Goal: Task Accomplishment & Management: Use online tool/utility

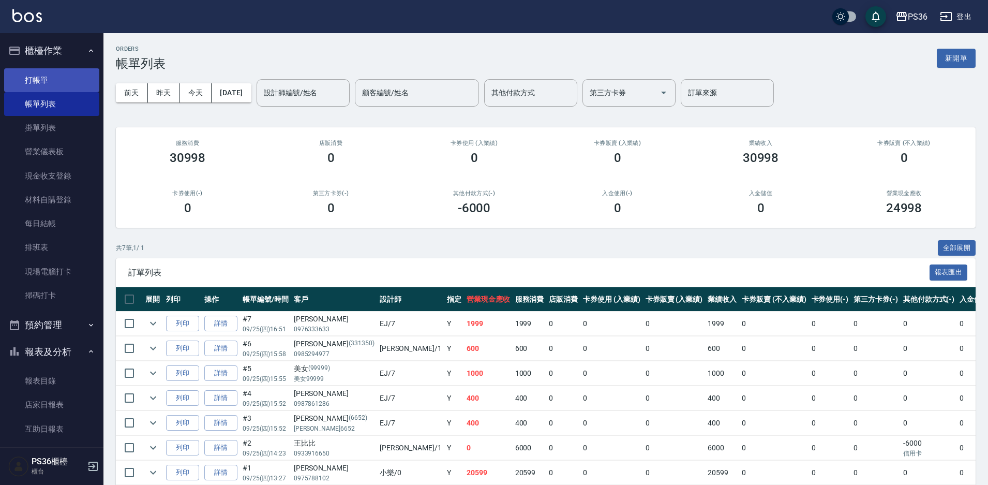
click at [57, 87] on link "打帳單" at bounding box center [51, 80] width 95 height 24
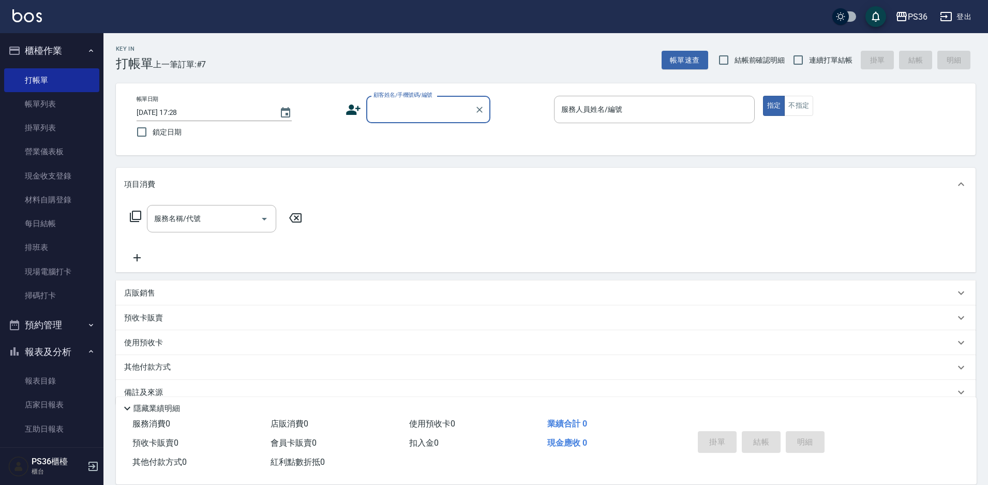
click at [456, 112] on input "顧客姓名/手機號碼/編號" at bounding box center [420, 109] width 99 height 18
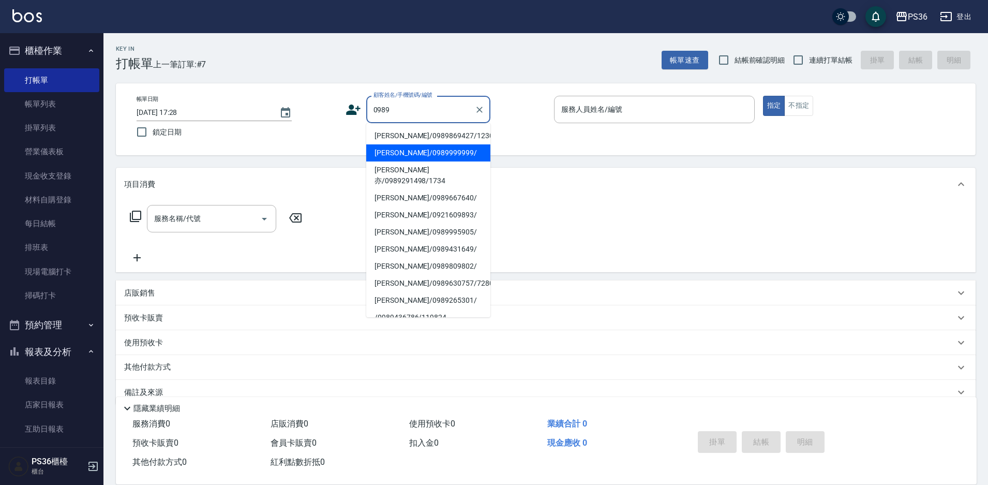
click at [420, 148] on li "[PERSON_NAME]/0989999999/" at bounding box center [428, 152] width 124 height 17
type input "[PERSON_NAME]/0989999999/"
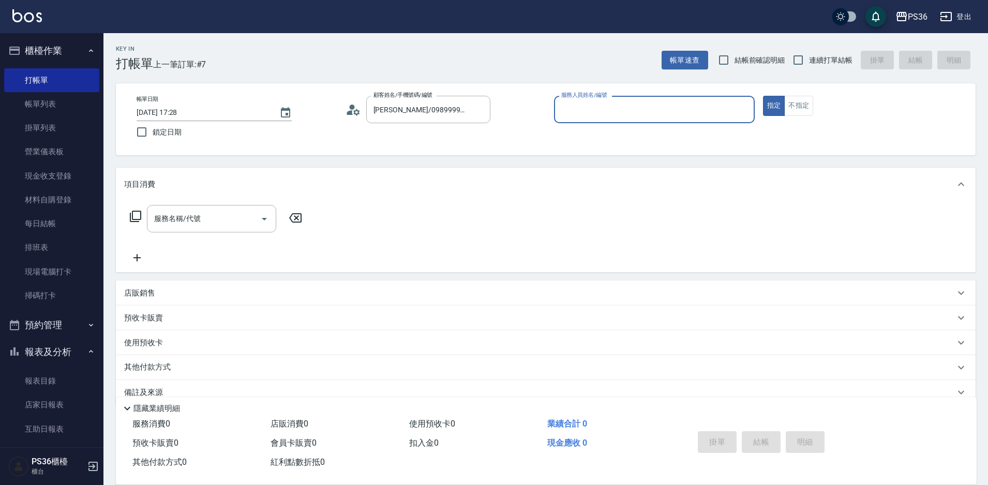
type input "[PERSON_NAME]-1"
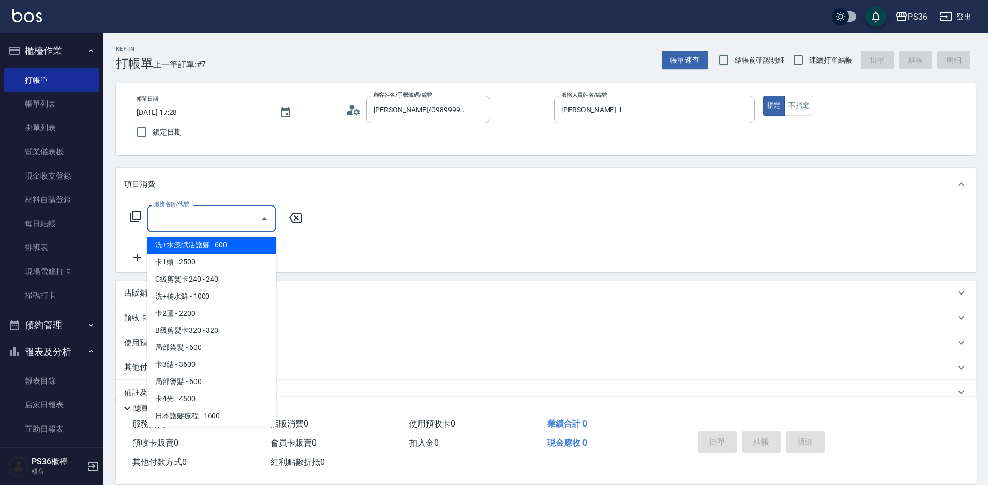
click at [217, 213] on input "服務名稱/代號" at bounding box center [204, 218] width 104 height 18
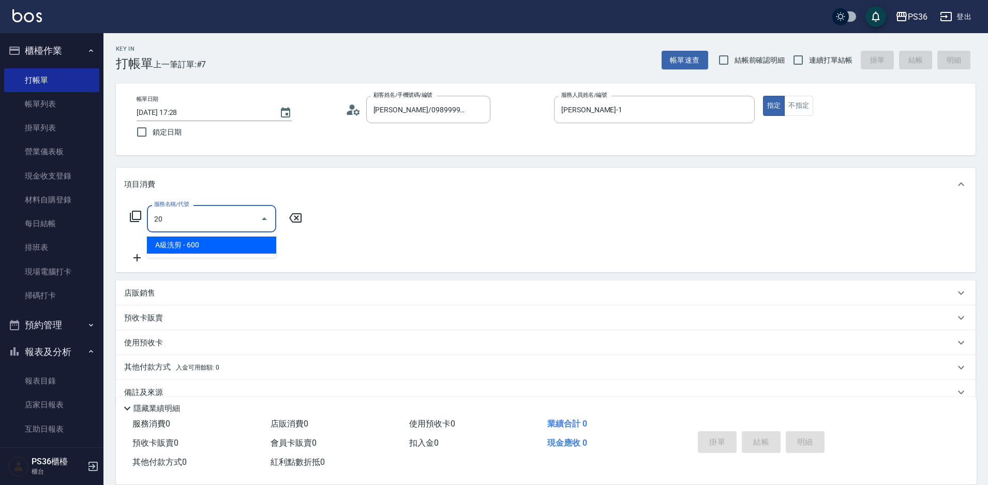
type input "2"
type input "精油洗髮(102)"
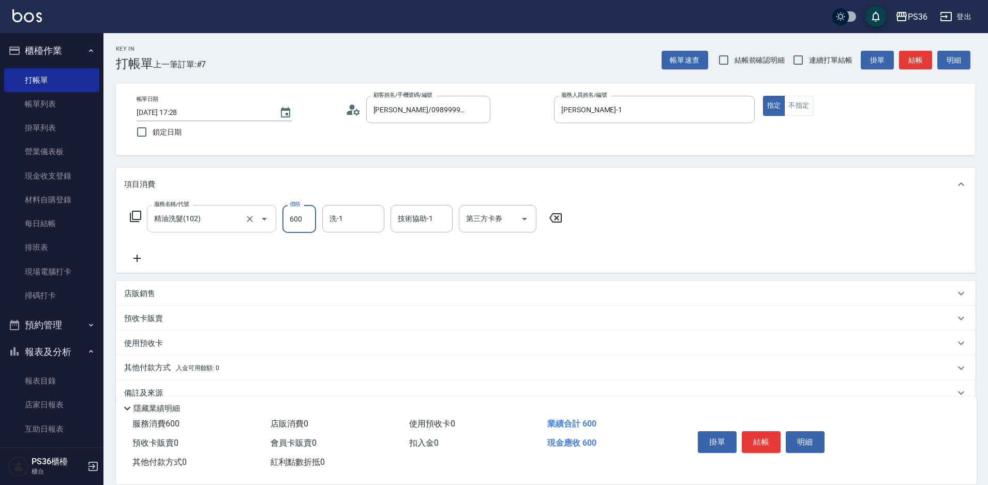
type input "600"
type input "顏亮亮-22"
click at [762, 446] on button "結帳" at bounding box center [761, 442] width 39 height 22
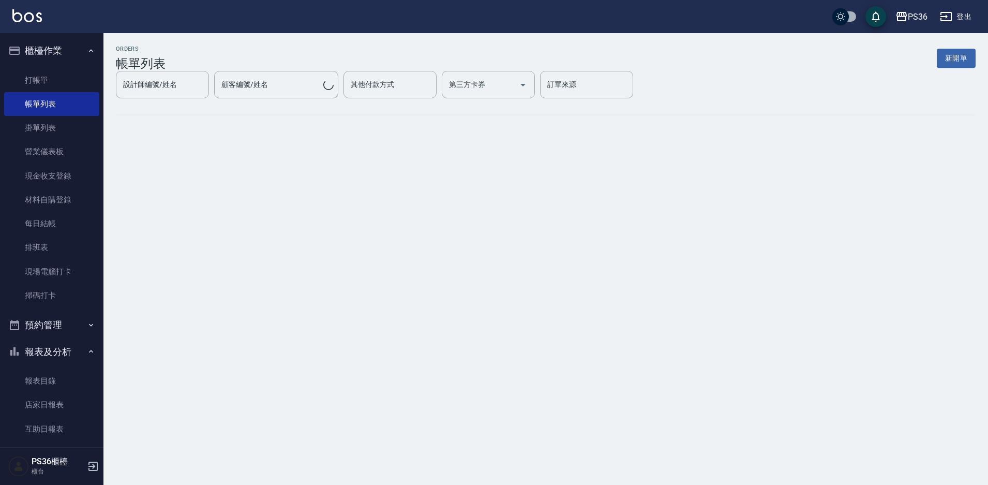
scroll to position [207, 0]
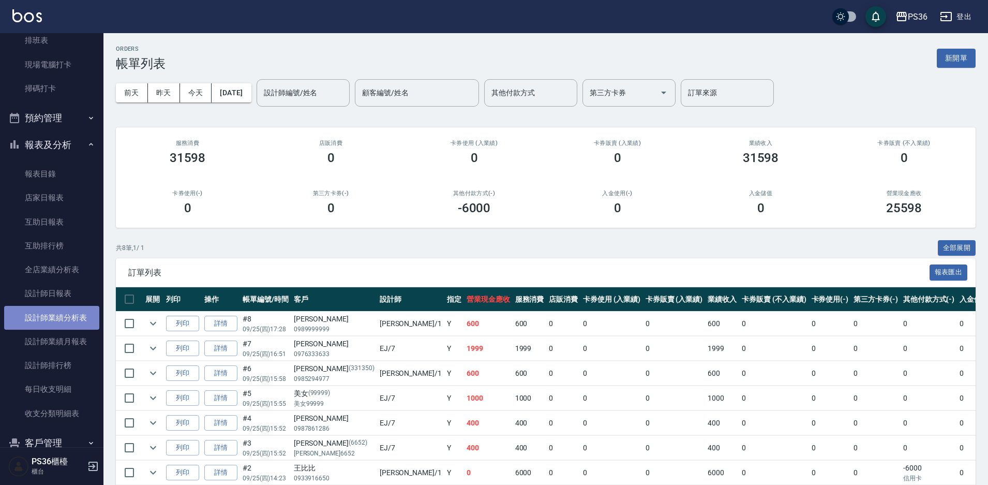
click at [67, 311] on link "設計師業績分析表" at bounding box center [51, 318] width 95 height 24
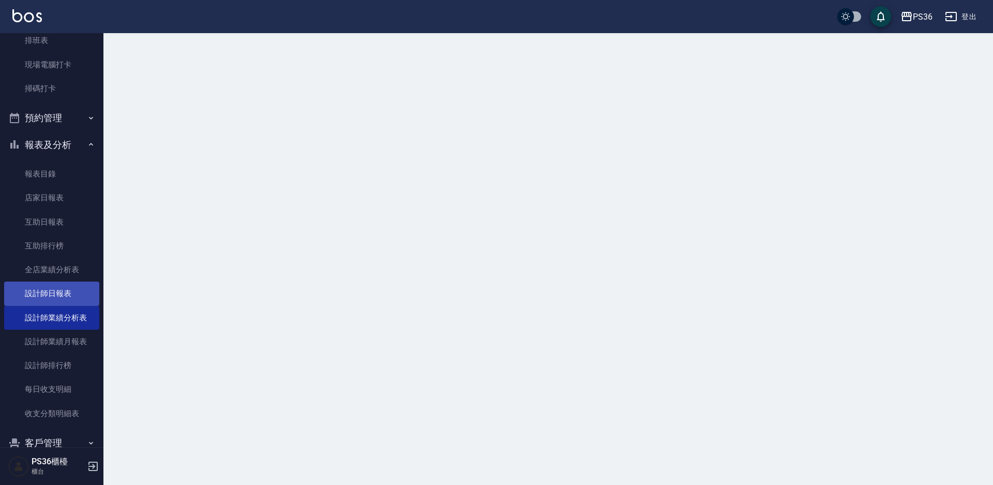
click at [72, 296] on link "設計師日報表" at bounding box center [51, 293] width 95 height 24
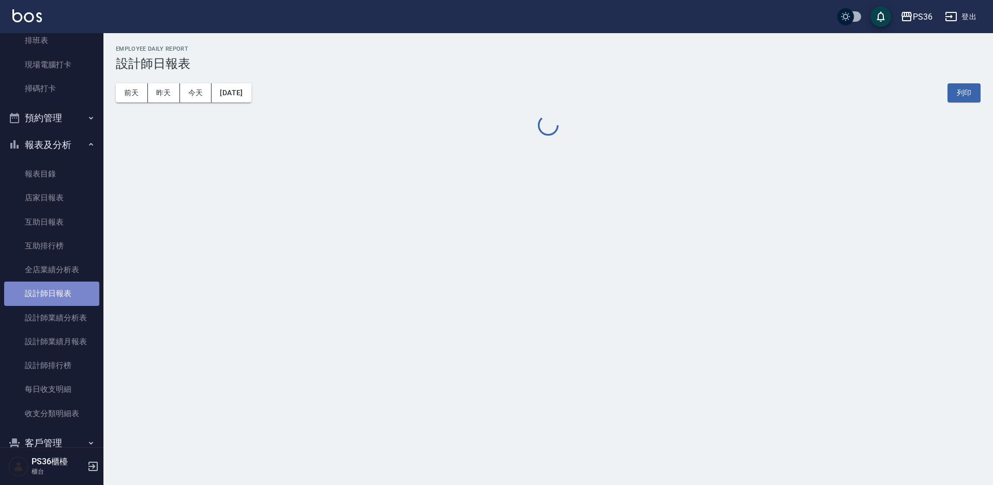
click at [72, 296] on link "設計師日報表" at bounding box center [51, 293] width 95 height 24
